Goal: Task Accomplishment & Management: Use online tool/utility

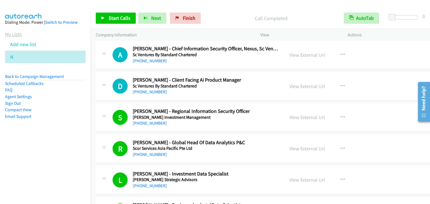
click at [16, 34] on link "My Lists" at bounding box center [13, 34] width 17 height 6
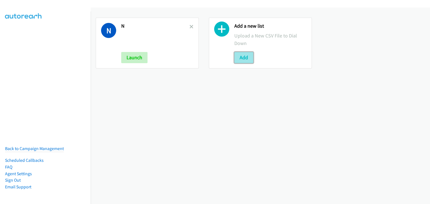
click at [238, 59] on button "Add" at bounding box center [243, 57] width 19 height 11
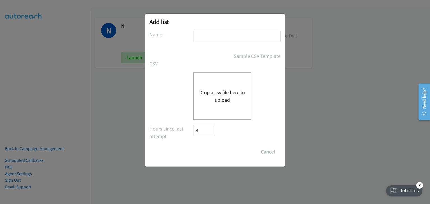
click at [220, 98] on button "Drop a csv file here to upload" at bounding box center [222, 96] width 46 height 15
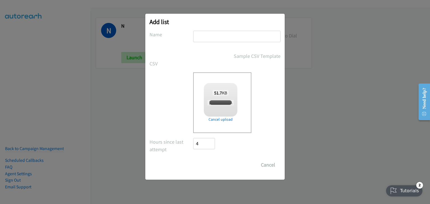
checkbox input "true"
click at [204, 40] on input "text" at bounding box center [236, 36] width 87 height 11
click at [202, 37] on input "text" at bounding box center [236, 36] width 87 height 11
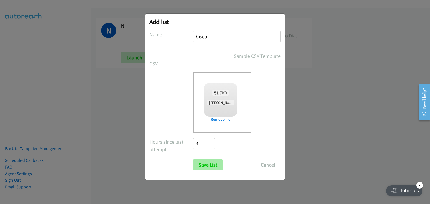
type input "Cisco"
click at [206, 161] on input "Save List" at bounding box center [207, 165] width 29 height 11
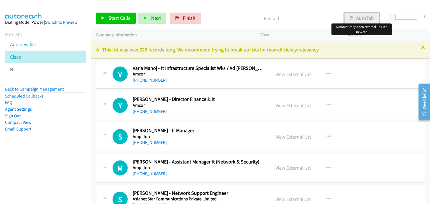
click at [365, 17] on button "AutoTab" at bounding box center [361, 18] width 35 height 11
click at [299, 73] on link "View External Url" at bounding box center [294, 74] width 36 height 6
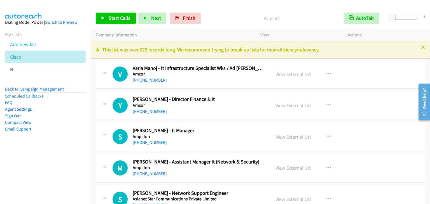
click at [295, 23] on div "Paused" at bounding box center [271, 18] width 136 height 11
click at [122, 18] on span "Start Calls" at bounding box center [120, 18] width 22 height 6
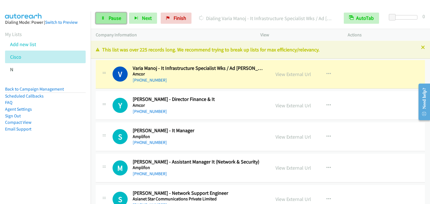
click at [113, 20] on span "Pause" at bounding box center [115, 18] width 13 height 6
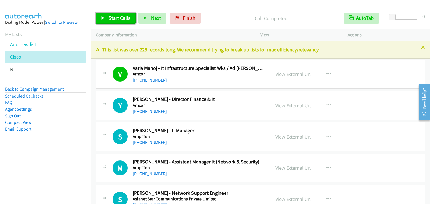
click at [119, 22] on link "Start Calls" at bounding box center [116, 18] width 40 height 11
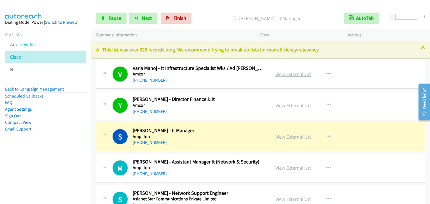
click at [289, 71] on link "View External Url" at bounding box center [294, 74] width 36 height 6
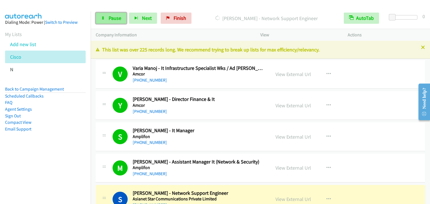
click at [114, 15] on span "Pause" at bounding box center [115, 18] width 13 height 6
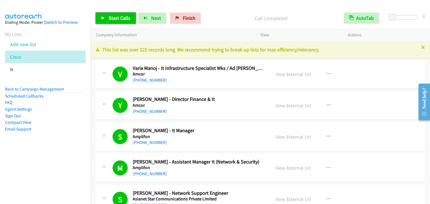
click at [112, 20] on span "Start Calls" at bounding box center [120, 18] width 22 height 6
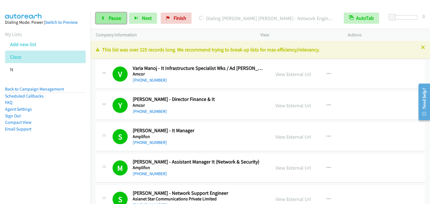
click at [105, 17] on link "Pause" at bounding box center [111, 18] width 31 height 11
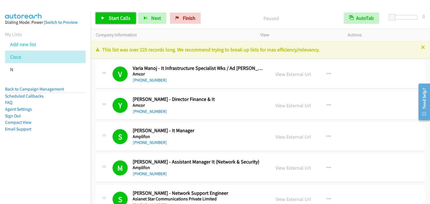
click at [116, 16] on span "Start Calls" at bounding box center [120, 18] width 22 height 6
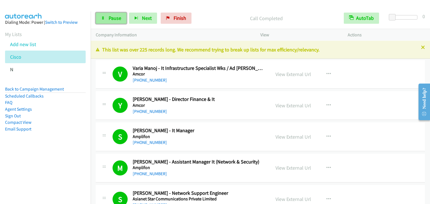
click at [114, 21] on span "Pause" at bounding box center [115, 18] width 13 height 6
click at [112, 20] on span "Pause" at bounding box center [115, 18] width 13 height 6
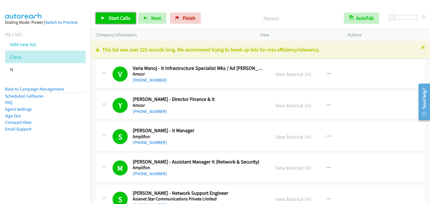
click at [112, 20] on span "Start Calls" at bounding box center [120, 18] width 22 height 6
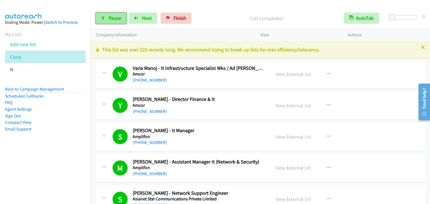
click at [113, 18] on span "Pause" at bounding box center [115, 18] width 13 height 6
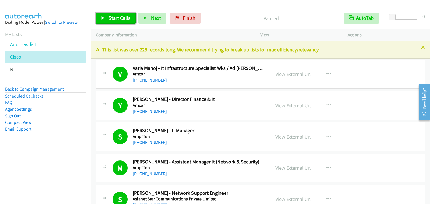
click at [113, 18] on span "Start Calls" at bounding box center [120, 18] width 22 height 6
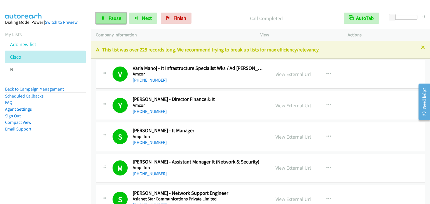
click at [111, 17] on span "Pause" at bounding box center [115, 18] width 13 height 6
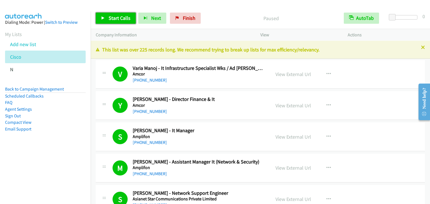
click at [116, 20] on span "Start Calls" at bounding box center [120, 18] width 22 height 6
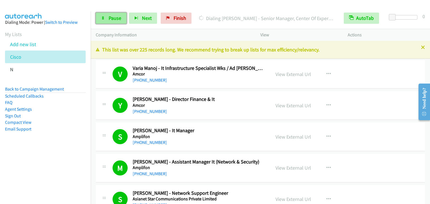
click at [113, 21] on span "Pause" at bounding box center [115, 18] width 13 height 6
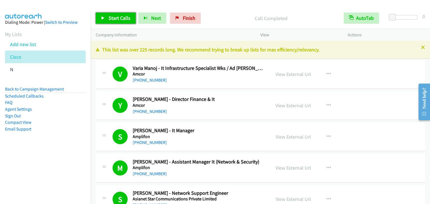
click at [115, 21] on span "Start Calls" at bounding box center [120, 18] width 22 height 6
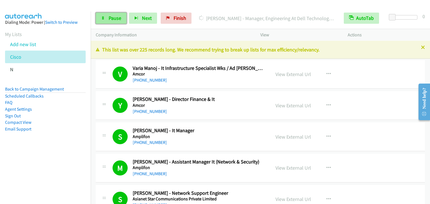
click at [112, 16] on span "Pause" at bounding box center [115, 18] width 13 height 6
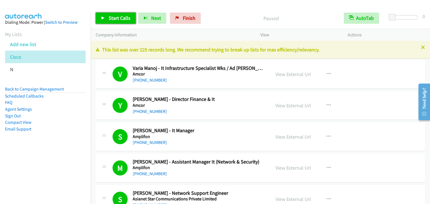
click at [102, 17] on icon at bounding box center [103, 19] width 4 height 4
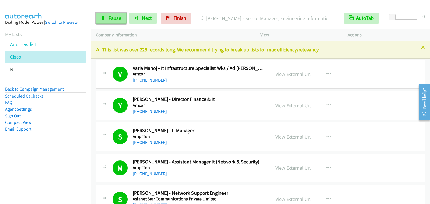
click at [111, 20] on span "Pause" at bounding box center [115, 18] width 13 height 6
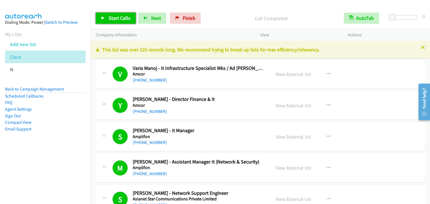
click at [114, 20] on span "Start Calls" at bounding box center [120, 18] width 22 height 6
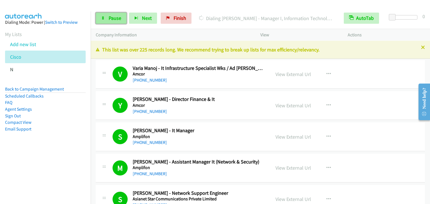
click at [114, 18] on span "Pause" at bounding box center [115, 18] width 13 height 6
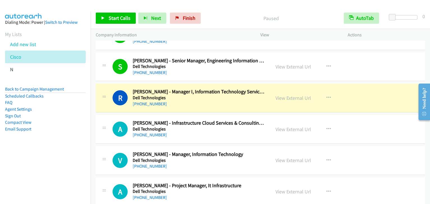
scroll to position [1148, 0]
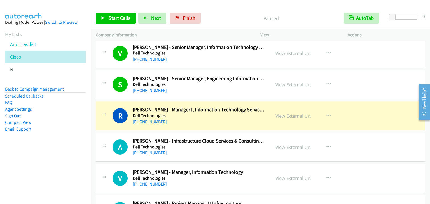
click at [286, 83] on link "View External Url" at bounding box center [294, 84] width 36 height 6
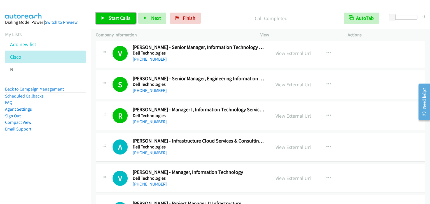
click at [113, 20] on span "Start Calls" at bounding box center [120, 18] width 22 height 6
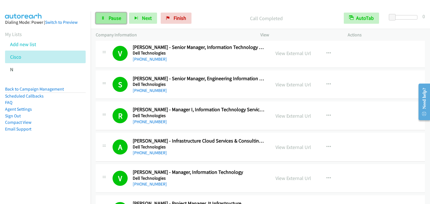
click at [113, 17] on span "Pause" at bounding box center [115, 18] width 13 height 6
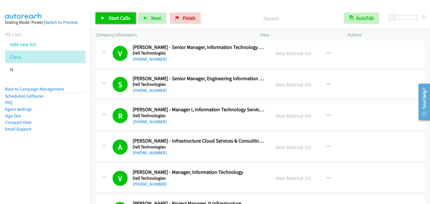
click at [120, 18] on span "Start Calls" at bounding box center [120, 18] width 22 height 6
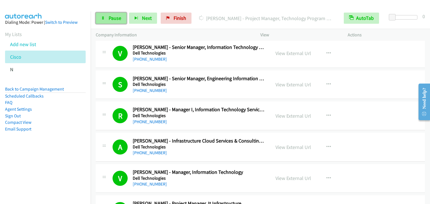
click at [116, 18] on span "Pause" at bounding box center [115, 18] width 13 height 6
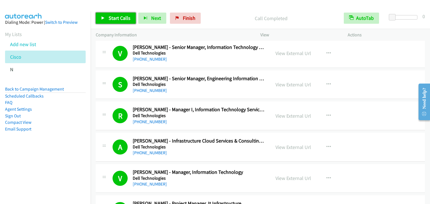
click at [122, 17] on span "Start Calls" at bounding box center [120, 18] width 22 height 6
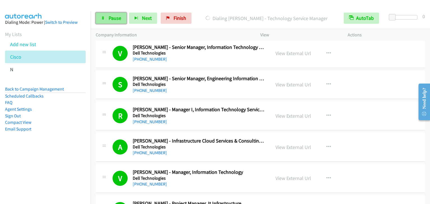
click at [117, 18] on span "Pause" at bounding box center [115, 18] width 13 height 6
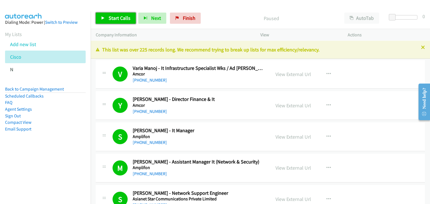
click at [122, 18] on span "Start Calls" at bounding box center [120, 18] width 22 height 6
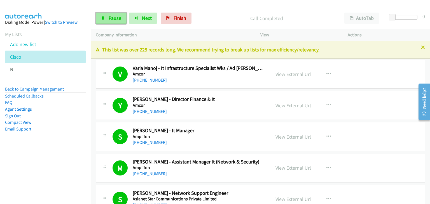
click at [118, 19] on span "Pause" at bounding box center [115, 18] width 13 height 6
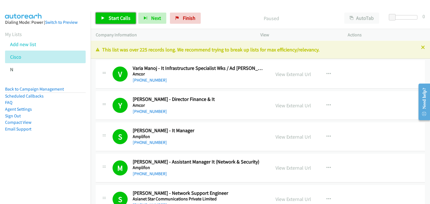
click at [118, 19] on span "Start Calls" at bounding box center [120, 18] width 22 height 6
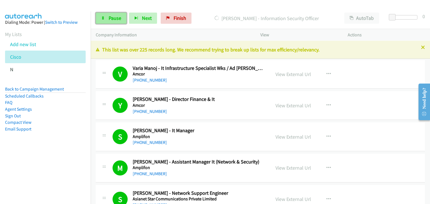
click at [109, 18] on span "Pause" at bounding box center [115, 18] width 13 height 6
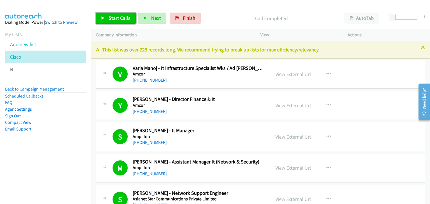
click at [112, 16] on span "Start Calls" at bounding box center [120, 18] width 22 height 6
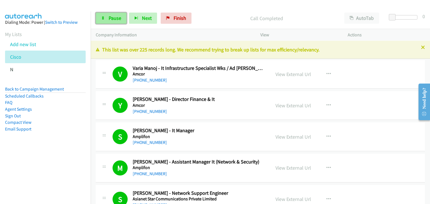
click at [118, 22] on link "Pause" at bounding box center [111, 18] width 31 height 11
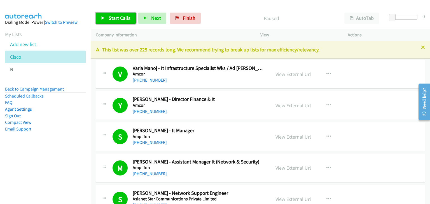
click at [117, 20] on span "Start Calls" at bounding box center [120, 18] width 22 height 6
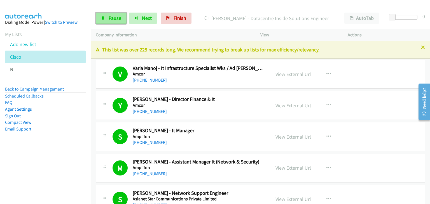
click at [116, 18] on span "Pause" at bounding box center [115, 18] width 13 height 6
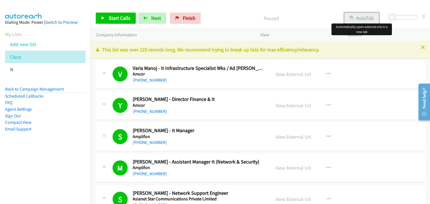
click at [370, 18] on button "AutoTab" at bounding box center [361, 18] width 35 height 11
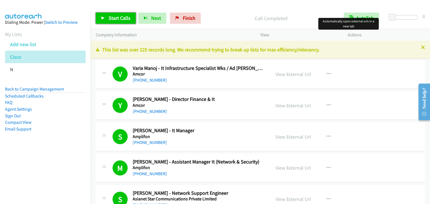
click at [120, 15] on span "Start Calls" at bounding box center [120, 18] width 22 height 6
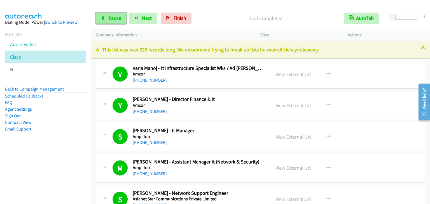
click at [119, 17] on span "Pause" at bounding box center [115, 18] width 13 height 6
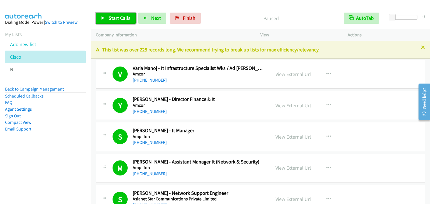
click at [125, 19] on span "Start Calls" at bounding box center [120, 18] width 22 height 6
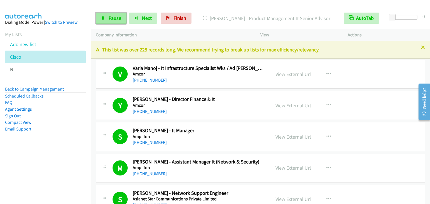
click at [115, 16] on span "Pause" at bounding box center [115, 18] width 13 height 6
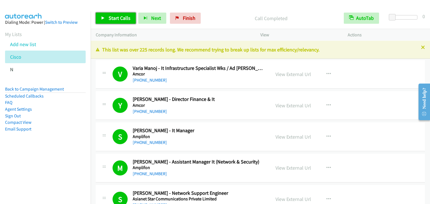
click at [109, 18] on span "Start Calls" at bounding box center [120, 18] width 22 height 6
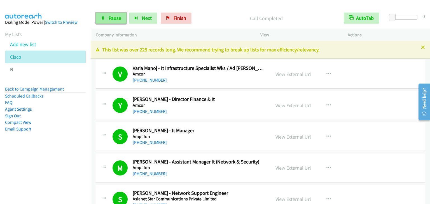
click at [111, 19] on span "Pause" at bounding box center [115, 18] width 13 height 6
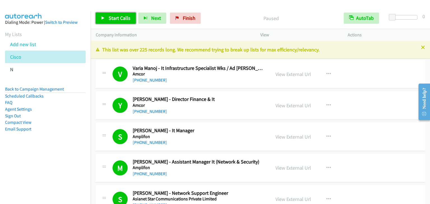
click at [111, 22] on link "Start Calls" at bounding box center [116, 18] width 40 height 11
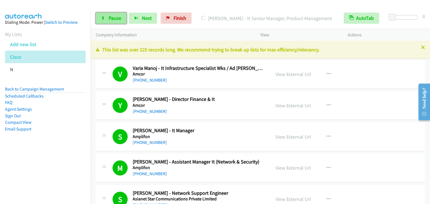
click at [106, 17] on link "Pause" at bounding box center [111, 18] width 31 height 11
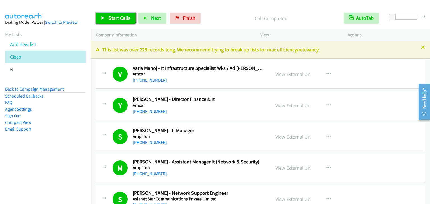
click at [118, 18] on span "Start Calls" at bounding box center [120, 18] width 22 height 6
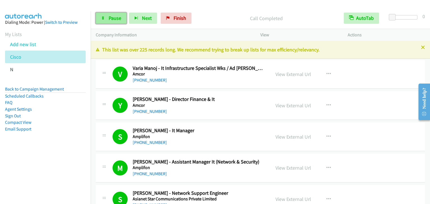
click at [111, 17] on span "Pause" at bounding box center [115, 18] width 13 height 6
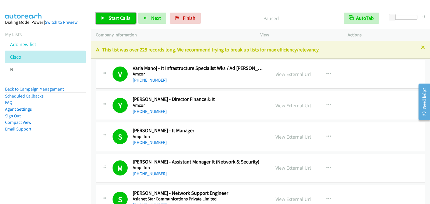
click at [115, 20] on span "Start Calls" at bounding box center [120, 18] width 22 height 6
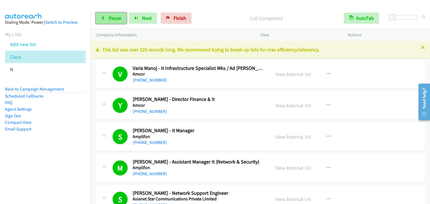
click at [112, 19] on span "Pause" at bounding box center [115, 18] width 13 height 6
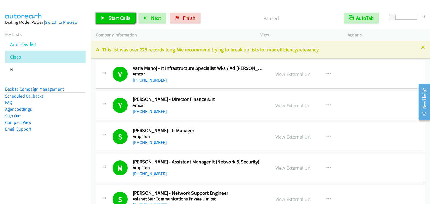
click at [117, 15] on span "Start Calls" at bounding box center [120, 18] width 22 height 6
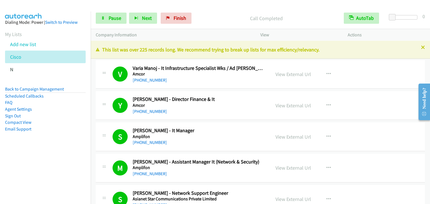
click at [109, 25] on div "Start Calls Pause Next Finish Call Completed AutoTab AutoTab 0" at bounding box center [260, 19] width 339 height 22
click at [110, 20] on span "Pause" at bounding box center [115, 18] width 13 height 6
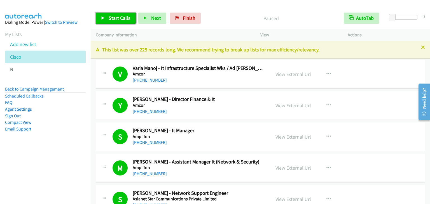
click at [117, 18] on span "Start Calls" at bounding box center [120, 18] width 22 height 6
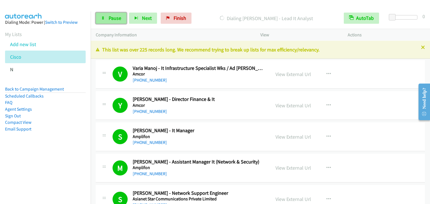
click at [116, 17] on span "Pause" at bounding box center [115, 18] width 13 height 6
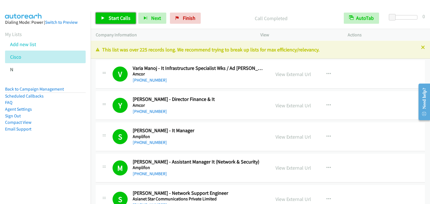
click at [122, 18] on span "Start Calls" at bounding box center [120, 18] width 22 height 6
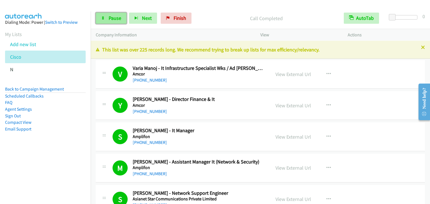
click at [112, 18] on span "Pause" at bounding box center [115, 18] width 13 height 6
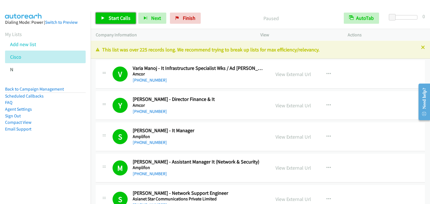
click at [112, 18] on span "Start Calls" at bounding box center [120, 18] width 22 height 6
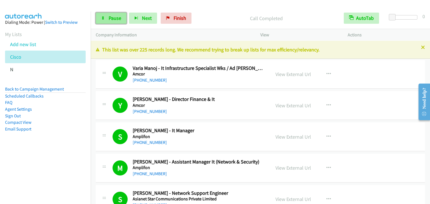
click at [119, 17] on span "Pause" at bounding box center [115, 18] width 13 height 6
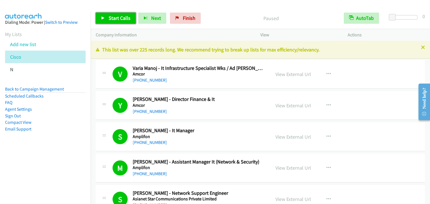
click at [119, 17] on span "Start Calls" at bounding box center [120, 18] width 22 height 6
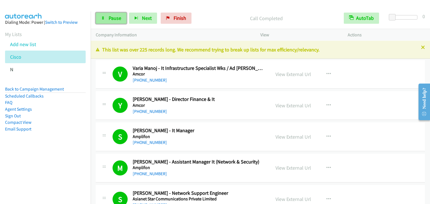
click at [123, 17] on link "Pause" at bounding box center [111, 18] width 31 height 11
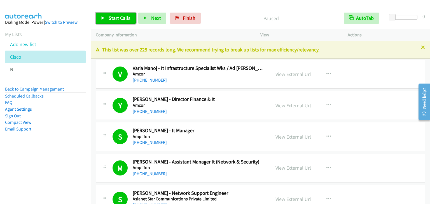
click at [126, 17] on span "Start Calls" at bounding box center [120, 18] width 22 height 6
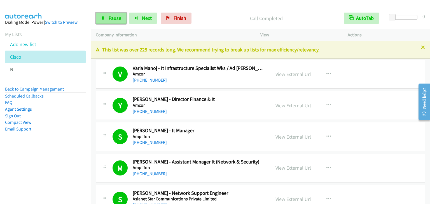
click at [114, 17] on span "Pause" at bounding box center [115, 18] width 13 height 6
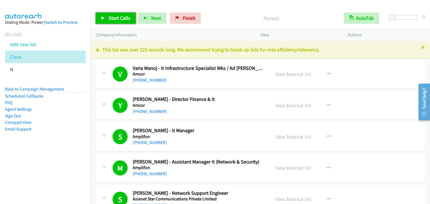
click at [118, 15] on span "Start Calls" at bounding box center [120, 18] width 22 height 6
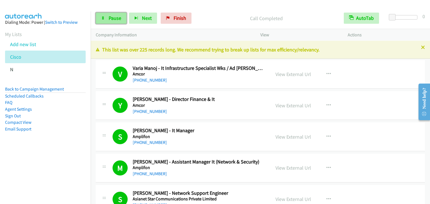
click at [109, 19] on span "Pause" at bounding box center [115, 18] width 13 height 6
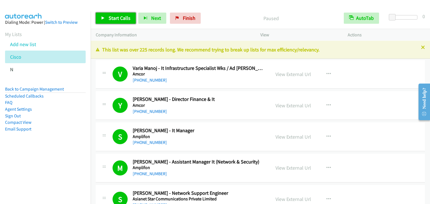
click at [117, 18] on span "Start Calls" at bounding box center [120, 18] width 22 height 6
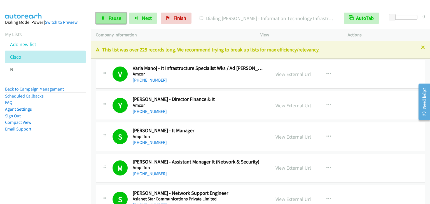
click at [117, 19] on span "Pause" at bounding box center [115, 18] width 13 height 6
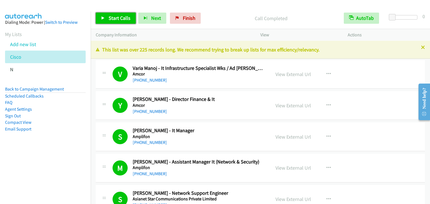
click at [131, 20] on link "Start Calls" at bounding box center [116, 18] width 40 height 11
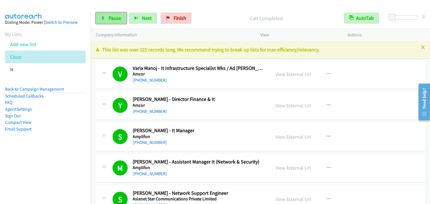
click at [118, 18] on span "Pause" at bounding box center [115, 18] width 13 height 6
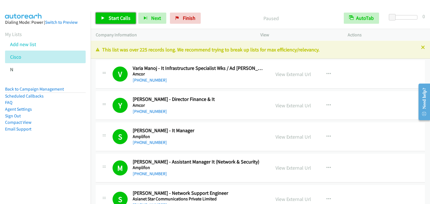
click at [122, 19] on span "Start Calls" at bounding box center [120, 18] width 22 height 6
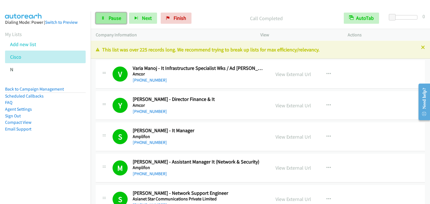
click at [111, 17] on span "Pause" at bounding box center [115, 18] width 13 height 6
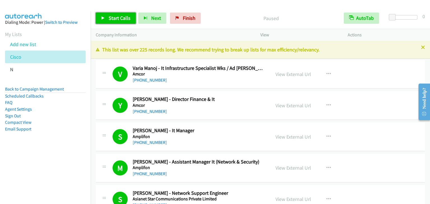
click at [125, 21] on span "Start Calls" at bounding box center [120, 18] width 22 height 6
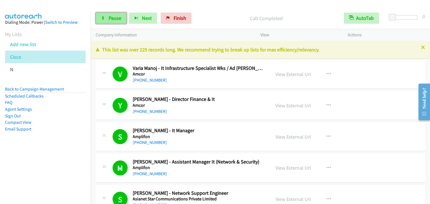
click at [112, 21] on link "Pause" at bounding box center [111, 18] width 31 height 11
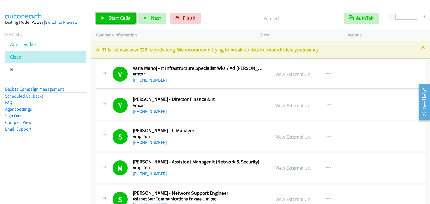
click at [125, 16] on span "Start Calls" at bounding box center [120, 18] width 22 height 6
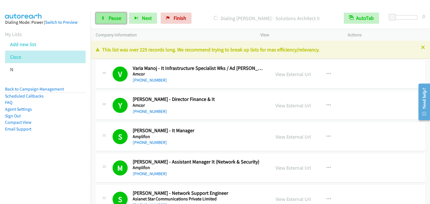
click at [110, 17] on span "Pause" at bounding box center [115, 18] width 13 height 6
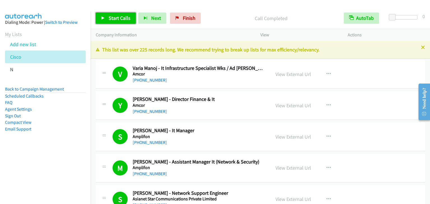
click at [117, 19] on span "Start Calls" at bounding box center [120, 18] width 22 height 6
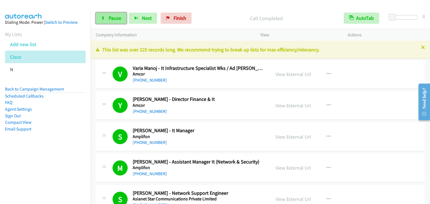
click at [113, 14] on link "Pause" at bounding box center [111, 18] width 31 height 11
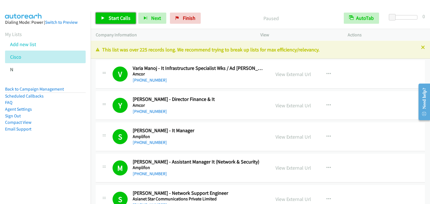
click at [114, 17] on span "Start Calls" at bounding box center [120, 18] width 22 height 6
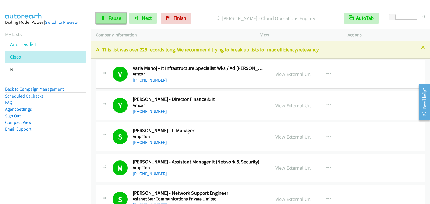
click at [109, 16] on span "Pause" at bounding box center [115, 18] width 13 height 6
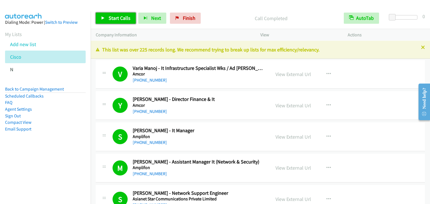
click at [114, 18] on span "Start Calls" at bounding box center [120, 18] width 22 height 6
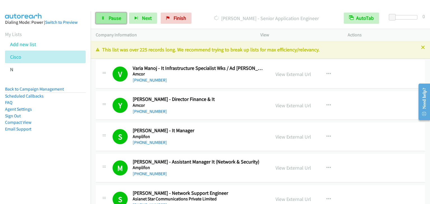
click at [110, 18] on span "Pause" at bounding box center [115, 18] width 13 height 6
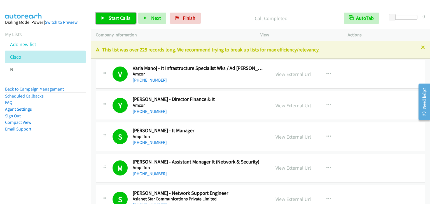
click at [113, 20] on span "Start Calls" at bounding box center [120, 18] width 22 height 6
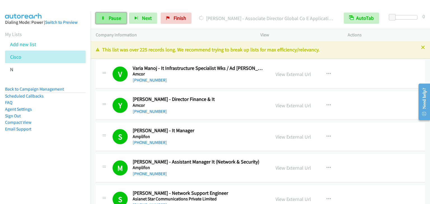
click at [107, 20] on link "Pause" at bounding box center [111, 18] width 31 height 11
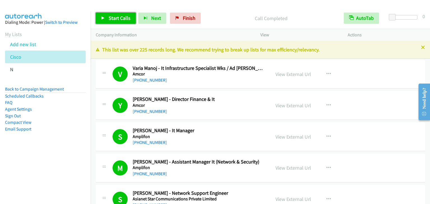
click at [123, 17] on span "Start Calls" at bounding box center [120, 18] width 22 height 6
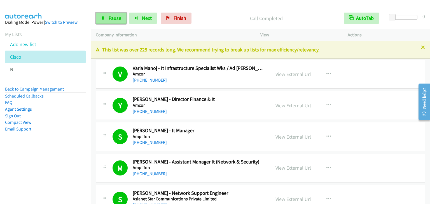
click at [111, 16] on span "Pause" at bounding box center [115, 18] width 13 height 6
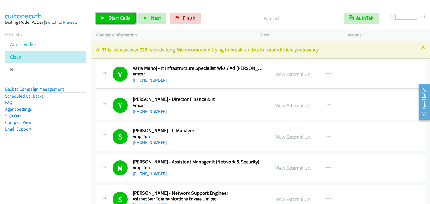
click at [115, 19] on span "Start Calls" at bounding box center [120, 18] width 22 height 6
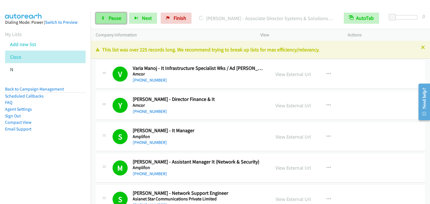
click at [107, 18] on link "Pause" at bounding box center [111, 18] width 31 height 11
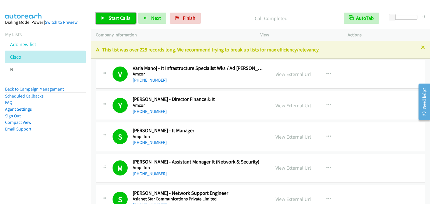
click at [120, 16] on span "Start Calls" at bounding box center [120, 18] width 22 height 6
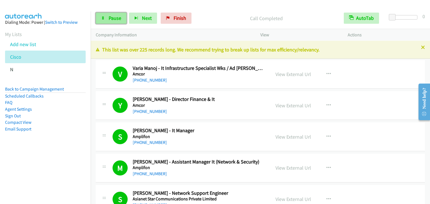
click at [120, 16] on span "Pause" at bounding box center [115, 18] width 13 height 6
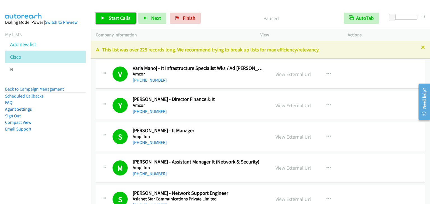
click at [116, 17] on span "Start Calls" at bounding box center [120, 18] width 22 height 6
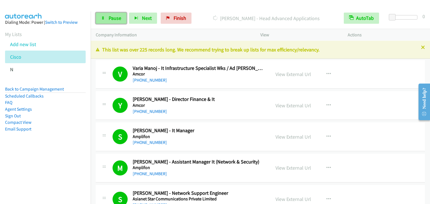
click at [113, 16] on span "Pause" at bounding box center [115, 18] width 13 height 6
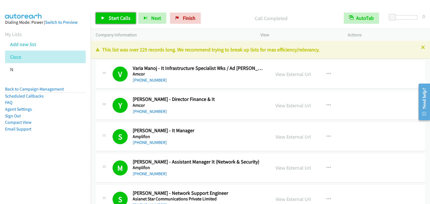
click at [109, 15] on span "Start Calls" at bounding box center [120, 18] width 22 height 6
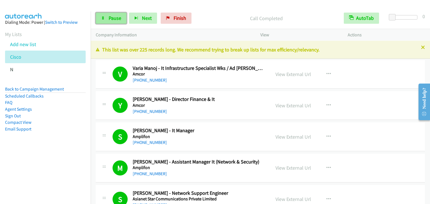
click at [120, 19] on span "Pause" at bounding box center [115, 18] width 13 height 6
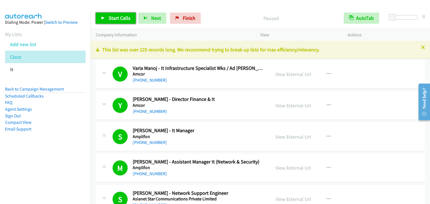
click at [134, 13] on link "Start Calls" at bounding box center [116, 18] width 40 height 11
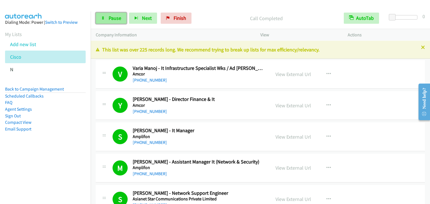
click at [114, 13] on link "Pause" at bounding box center [111, 18] width 31 height 11
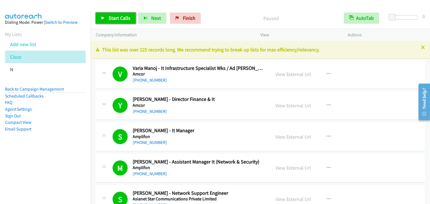
click at [120, 17] on span "Start Calls" at bounding box center [120, 18] width 22 height 6
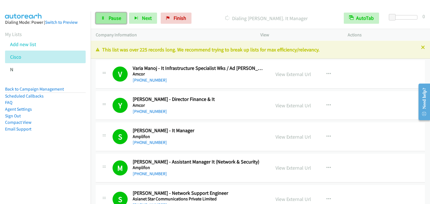
click at [115, 19] on span "Pause" at bounding box center [115, 18] width 13 height 6
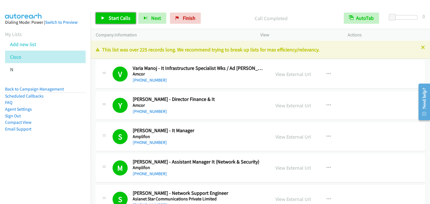
click at [110, 18] on span "Start Calls" at bounding box center [120, 18] width 22 height 6
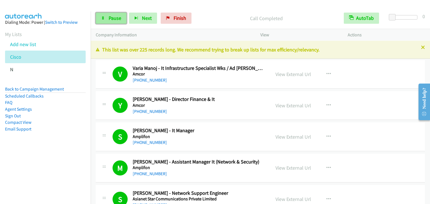
click at [113, 18] on span "Pause" at bounding box center [115, 18] width 13 height 6
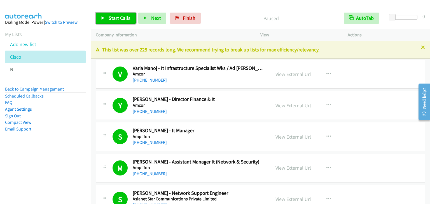
click at [119, 23] on link "Start Calls" at bounding box center [116, 18] width 40 height 11
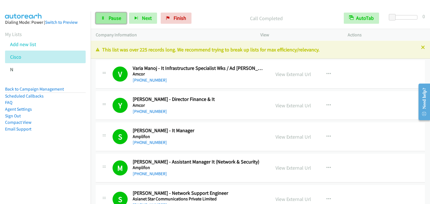
click at [109, 16] on span "Pause" at bounding box center [115, 18] width 13 height 6
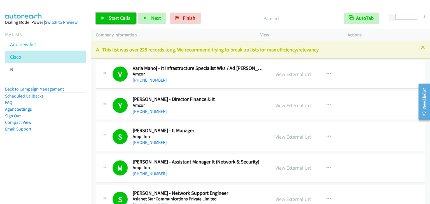
click at [109, 16] on span "Start Calls" at bounding box center [120, 18] width 22 height 6
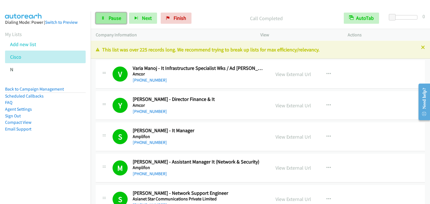
click at [111, 22] on link "Pause" at bounding box center [111, 18] width 31 height 11
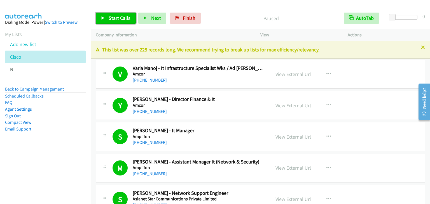
click at [120, 16] on span "Start Calls" at bounding box center [120, 18] width 22 height 6
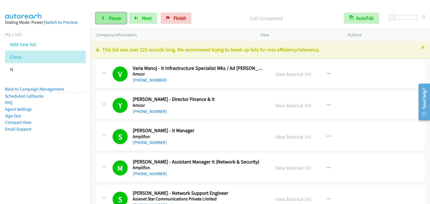
click at [118, 17] on span "Pause" at bounding box center [115, 18] width 13 height 6
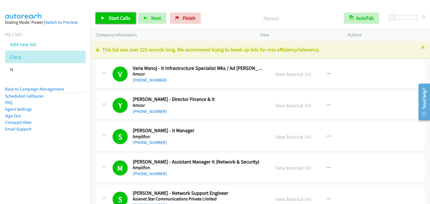
click at [118, 17] on span "Start Calls" at bounding box center [120, 18] width 22 height 6
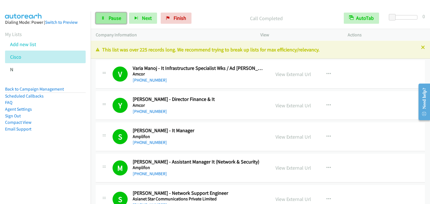
click at [115, 15] on span "Pause" at bounding box center [115, 18] width 13 height 6
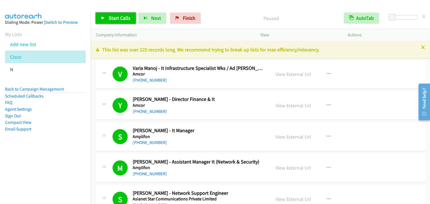
click at [113, 17] on span "Start Calls" at bounding box center [120, 18] width 22 height 6
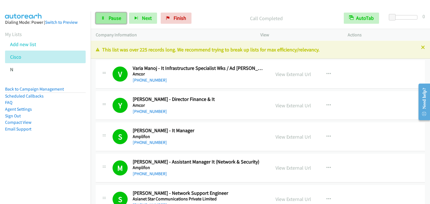
click at [116, 17] on span "Pause" at bounding box center [115, 18] width 13 height 6
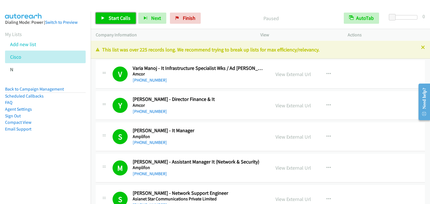
click at [113, 17] on span "Start Calls" at bounding box center [120, 18] width 22 height 6
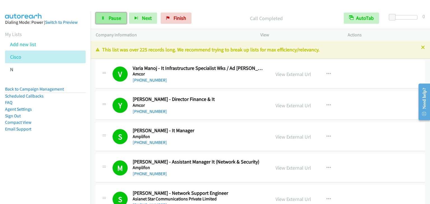
click at [118, 15] on span "Pause" at bounding box center [115, 18] width 13 height 6
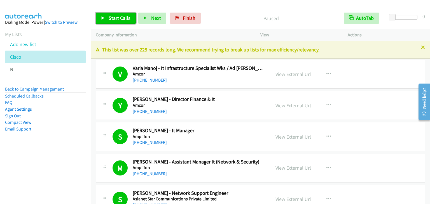
click at [121, 17] on span "Start Calls" at bounding box center [120, 18] width 22 height 6
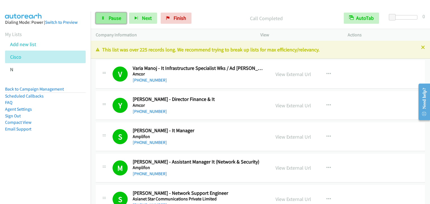
click at [111, 20] on span "Pause" at bounding box center [115, 18] width 13 height 6
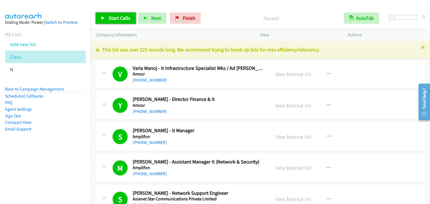
click at [132, 18] on link "Start Calls" at bounding box center [116, 18] width 40 height 11
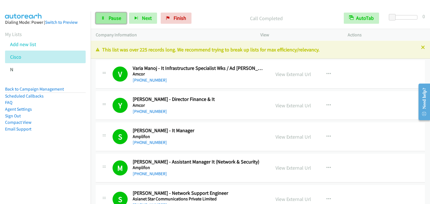
click at [109, 16] on span "Pause" at bounding box center [115, 18] width 13 height 6
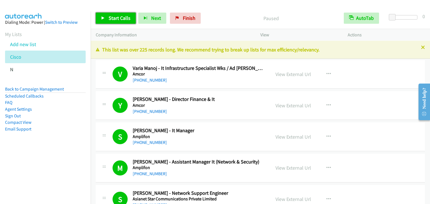
click at [109, 16] on span "Start Calls" at bounding box center [120, 18] width 22 height 6
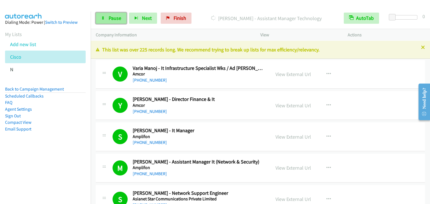
click at [113, 19] on span "Pause" at bounding box center [115, 18] width 13 height 6
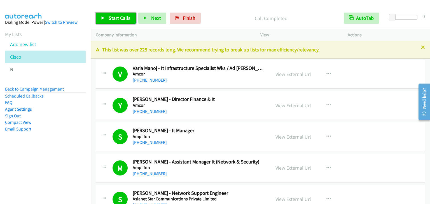
click at [116, 20] on span "Start Calls" at bounding box center [120, 18] width 22 height 6
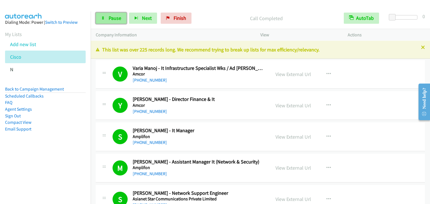
click at [110, 20] on span "Pause" at bounding box center [115, 18] width 13 height 6
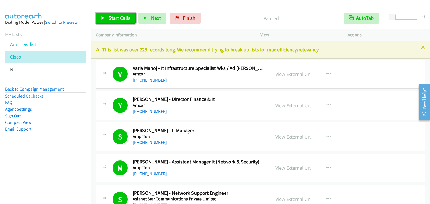
click at [115, 17] on span "Start Calls" at bounding box center [120, 18] width 22 height 6
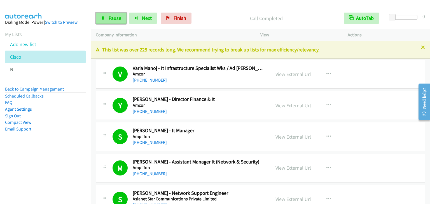
click at [105, 17] on link "Pause" at bounding box center [111, 18] width 31 height 11
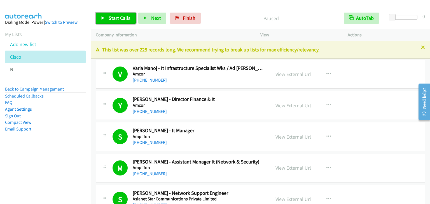
click at [127, 18] on span "Start Calls" at bounding box center [120, 18] width 22 height 6
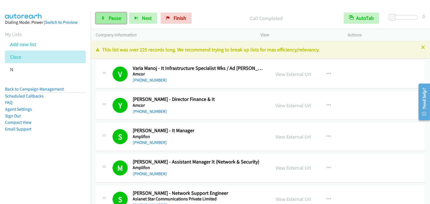
click at [106, 20] on link "Pause" at bounding box center [111, 18] width 31 height 11
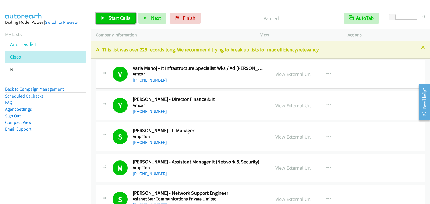
click at [130, 15] on link "Start Calls" at bounding box center [116, 18] width 40 height 11
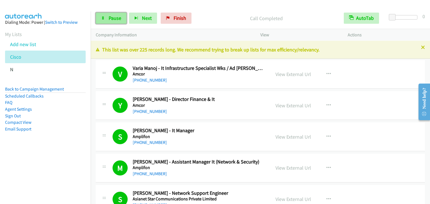
click at [105, 18] on link "Pause" at bounding box center [111, 18] width 31 height 11
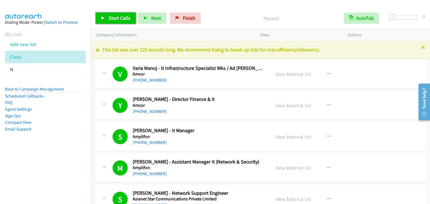
click at [116, 19] on span "Start Calls" at bounding box center [120, 18] width 22 height 6
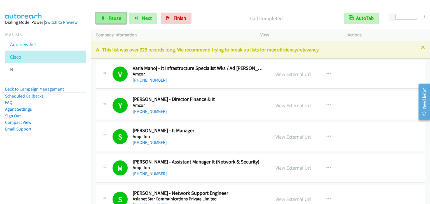
click at [114, 15] on span "Pause" at bounding box center [115, 18] width 13 height 6
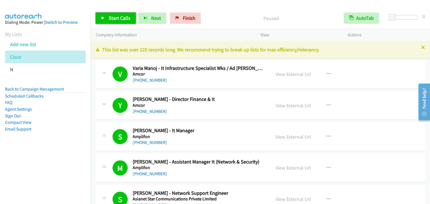
click at [116, 18] on span "Start Calls" at bounding box center [120, 18] width 22 height 6
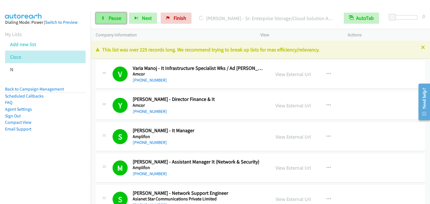
click at [115, 20] on span "Pause" at bounding box center [115, 18] width 13 height 6
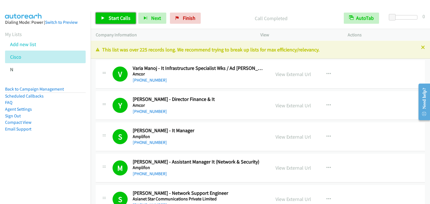
click at [118, 20] on span "Start Calls" at bounding box center [120, 18] width 22 height 6
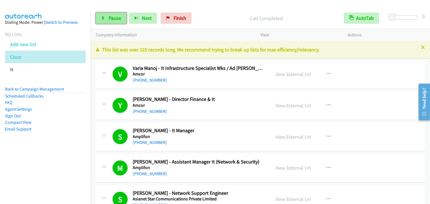
click at [112, 20] on span "Pause" at bounding box center [115, 18] width 13 height 6
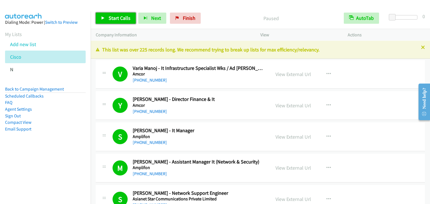
click at [120, 19] on span "Start Calls" at bounding box center [120, 18] width 22 height 6
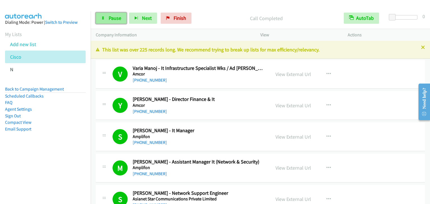
click at [114, 19] on span "Pause" at bounding box center [115, 18] width 13 height 6
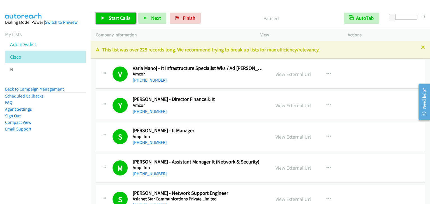
click at [113, 15] on span "Start Calls" at bounding box center [120, 18] width 22 height 6
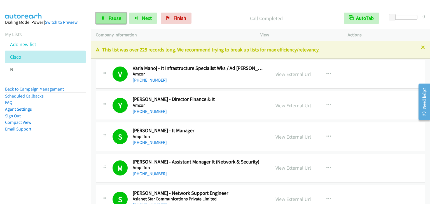
click at [110, 19] on span "Pause" at bounding box center [115, 18] width 13 height 6
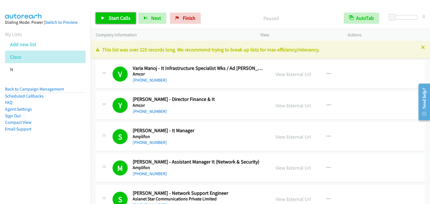
click at [110, 19] on span "Start Calls" at bounding box center [120, 18] width 22 height 6
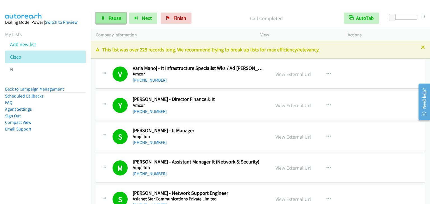
click at [118, 20] on span "Pause" at bounding box center [115, 18] width 13 height 6
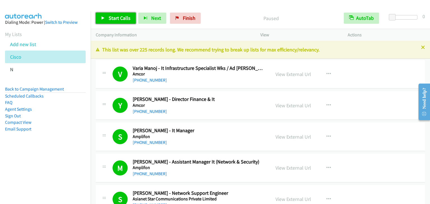
click at [119, 21] on link "Start Calls" at bounding box center [116, 18] width 40 height 11
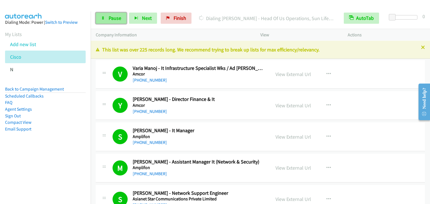
click at [113, 16] on span "Pause" at bounding box center [115, 18] width 13 height 6
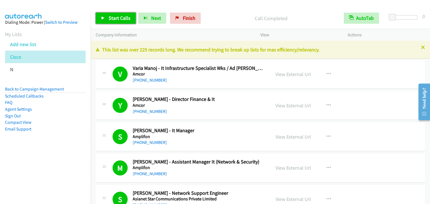
click at [120, 18] on span "Start Calls" at bounding box center [120, 18] width 22 height 6
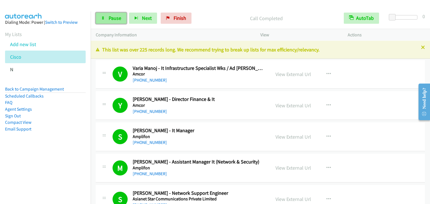
click at [113, 17] on span "Pause" at bounding box center [115, 18] width 13 height 6
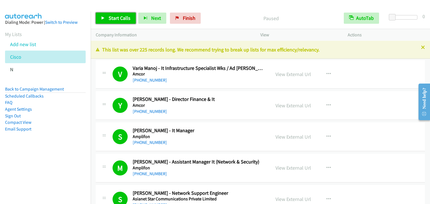
click at [121, 16] on span "Start Calls" at bounding box center [120, 18] width 22 height 6
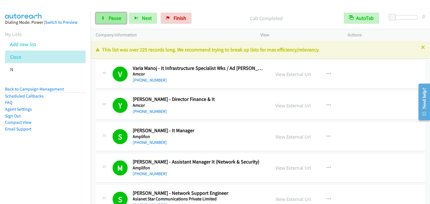
click at [116, 16] on span "Pause" at bounding box center [115, 18] width 13 height 6
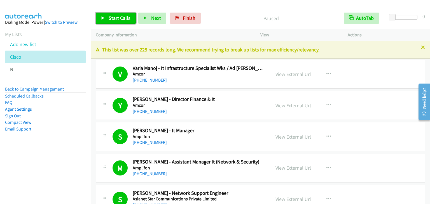
click at [116, 16] on span "Start Calls" at bounding box center [120, 18] width 22 height 6
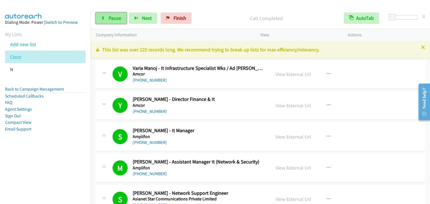
click at [121, 17] on span "Pause" at bounding box center [115, 18] width 13 height 6
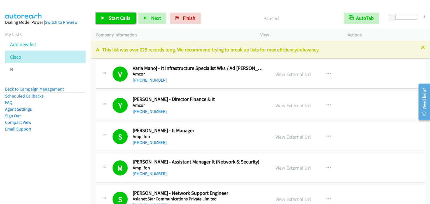
click at [126, 17] on span "Start Calls" at bounding box center [120, 18] width 22 height 6
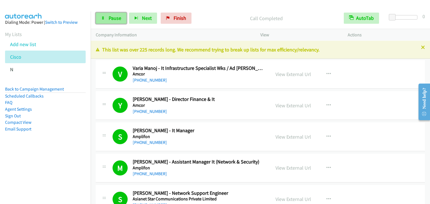
click at [114, 17] on span "Pause" at bounding box center [115, 18] width 13 height 6
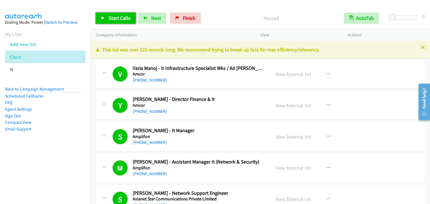
click at [110, 17] on span "Start Calls" at bounding box center [120, 18] width 22 height 6
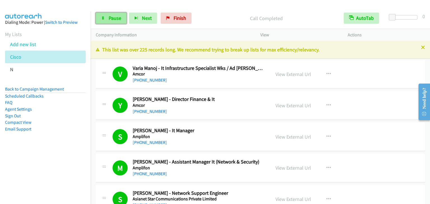
click at [118, 17] on span "Pause" at bounding box center [115, 18] width 13 height 6
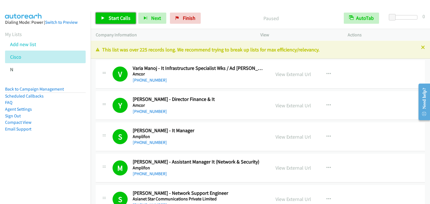
click at [118, 17] on span "Start Calls" at bounding box center [120, 18] width 22 height 6
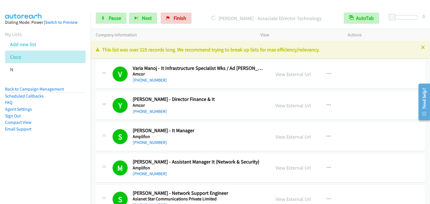
click at [106, 12] on div "Start Calls Pause Next Finish [PERSON_NAME] - Associate Director Technology Aut…" at bounding box center [260, 19] width 339 height 22
click at [104, 15] on link "Pause" at bounding box center [111, 18] width 31 height 11
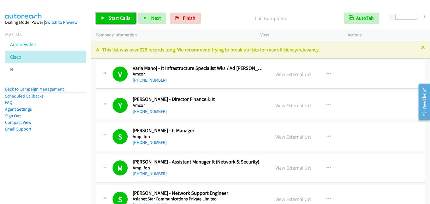
click at [121, 16] on span "Start Calls" at bounding box center [120, 18] width 22 height 6
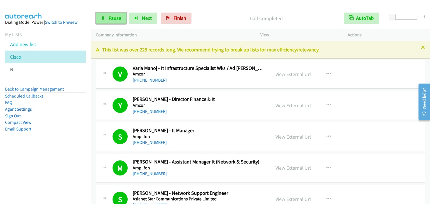
click at [112, 22] on link "Pause" at bounding box center [111, 18] width 31 height 11
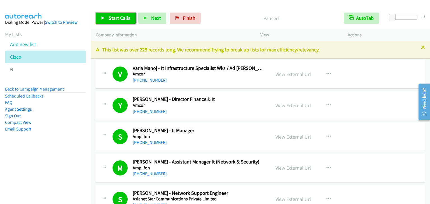
click at [115, 20] on span "Start Calls" at bounding box center [120, 18] width 22 height 6
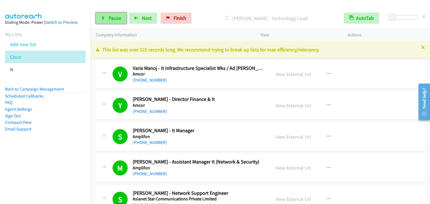
click at [106, 17] on link "Pause" at bounding box center [111, 18] width 31 height 11
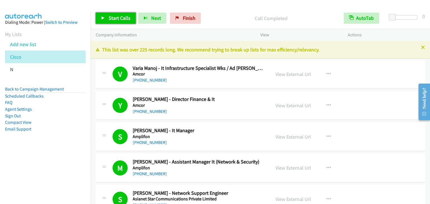
click at [114, 22] on link "Start Calls" at bounding box center [116, 18] width 40 height 11
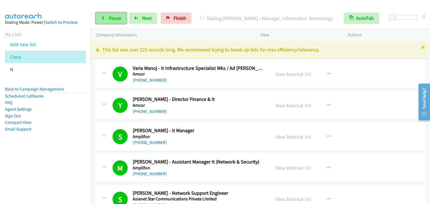
click at [108, 15] on link "Pause" at bounding box center [111, 18] width 31 height 11
